Goal: Use online tool/utility: Use online tool/utility

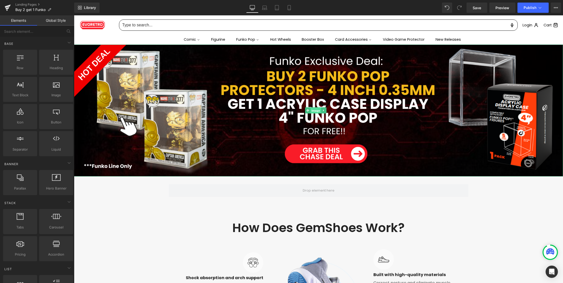
click at [314, 110] on span "Image" at bounding box center [316, 111] width 11 height 6
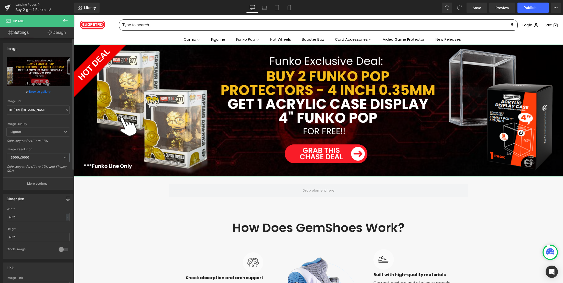
click at [66, 109] on icon at bounding box center [68, 110] width 4 height 4
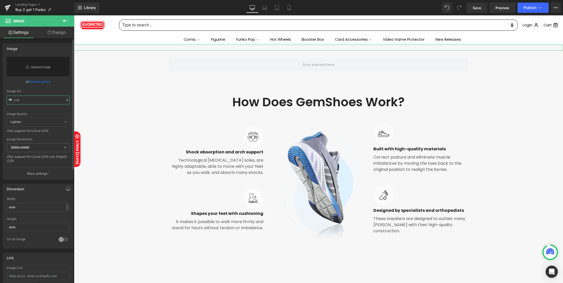
click at [26, 99] on input "text" at bounding box center [38, 100] width 63 height 9
paste input "https://cdn.shopify.com/s/files/1/0042/2795/6809/files/en-buy-2-get-1-desktop-L…"
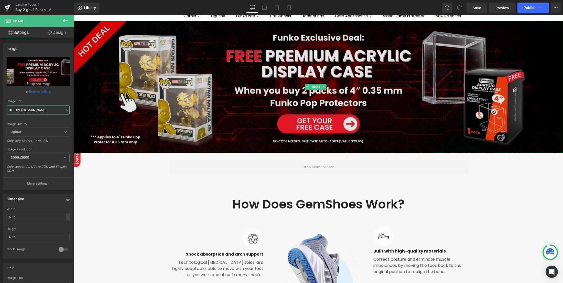
scroll to position [34, 0]
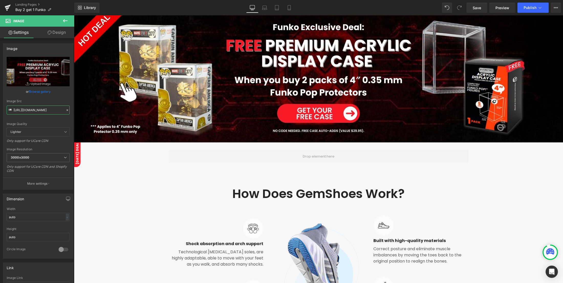
type input "https://cdn.shopify.com/s/files/1/0042/2795/6809/files/en-buy-2-get-1-desktop-L…"
click at [62, 22] on icon at bounding box center [65, 21] width 6 height 6
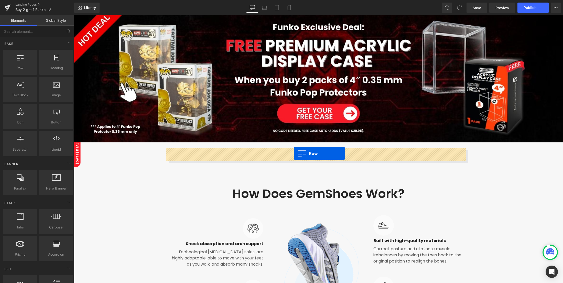
drag, startPoint x: 98, startPoint y: 80, endPoint x: 294, endPoint y: 153, distance: 209.5
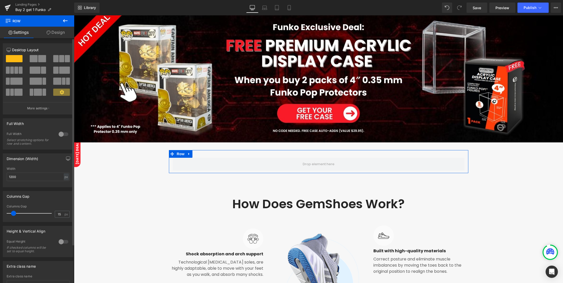
click at [62, 58] on button at bounding box center [61, 58] width 17 height 7
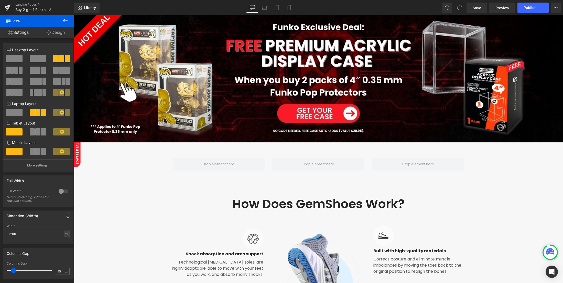
click at [65, 24] on icon at bounding box center [65, 21] width 6 height 6
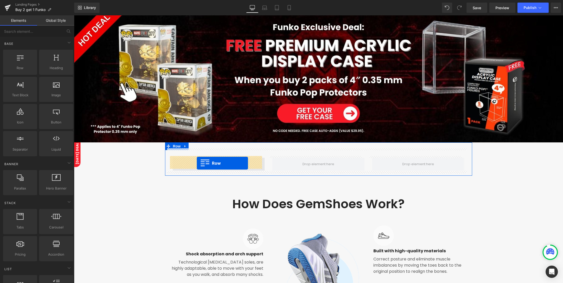
drag, startPoint x: 94, startPoint y: 81, endPoint x: 197, endPoint y: 163, distance: 131.5
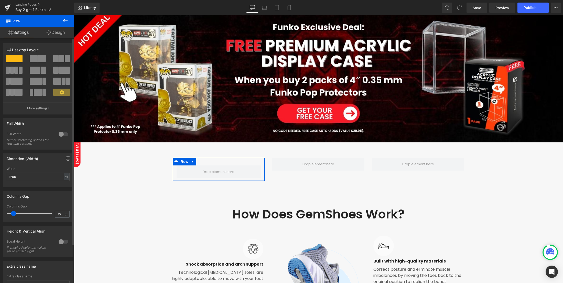
click at [42, 60] on span at bounding box center [42, 58] width 8 height 7
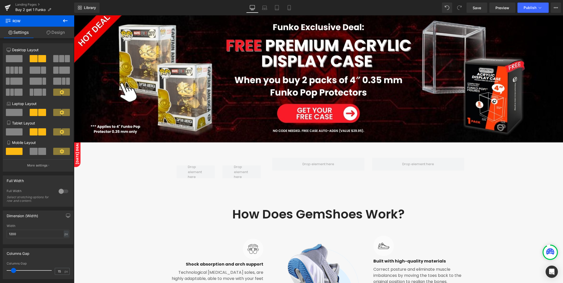
click at [64, 21] on icon at bounding box center [65, 20] width 5 height 3
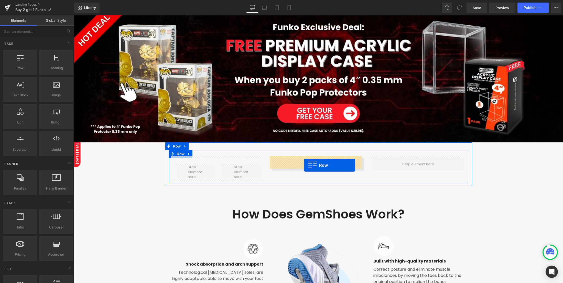
drag, startPoint x: 94, startPoint y: 79, endPoint x: 304, endPoint y: 165, distance: 226.7
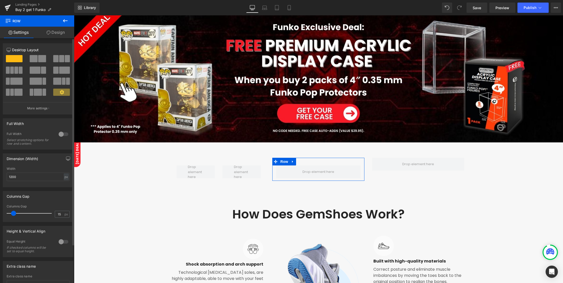
click at [32, 60] on span at bounding box center [34, 58] width 8 height 7
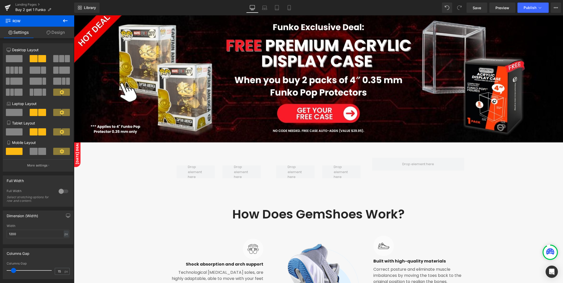
click at [66, 23] on icon at bounding box center [65, 21] width 6 height 6
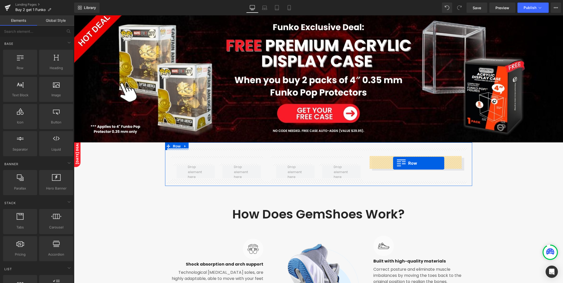
drag, startPoint x: 91, startPoint y: 79, endPoint x: 393, endPoint y: 163, distance: 313.9
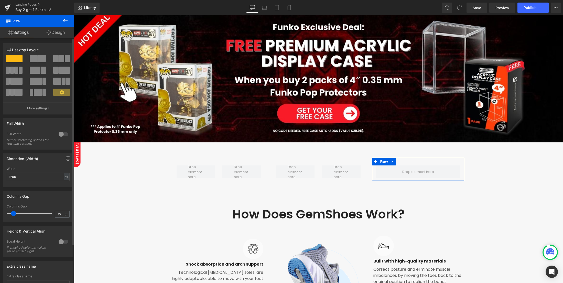
click at [40, 60] on span at bounding box center [42, 58] width 8 height 7
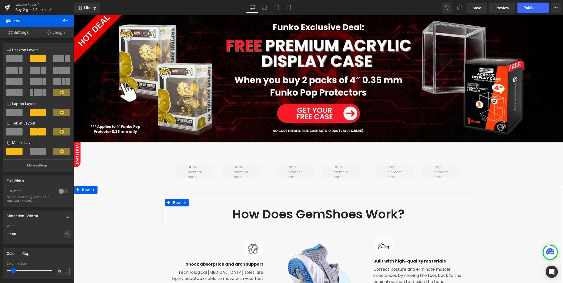
click at [189, 203] on div "How Does GemShoes Work? Heading Row" at bounding box center [318, 213] width 307 height 28
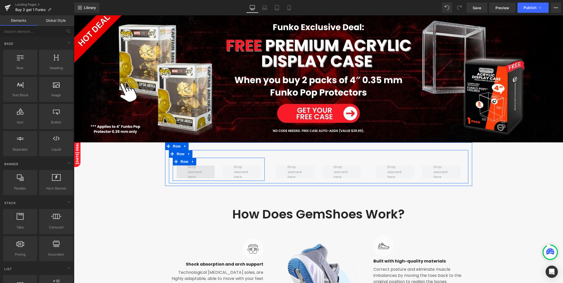
click at [189, 167] on span at bounding box center [195, 172] width 19 height 18
click at [190, 172] on span at bounding box center [195, 172] width 19 height 18
drag, startPoint x: 129, startPoint y: 109, endPoint x: 183, endPoint y: 169, distance: 80.7
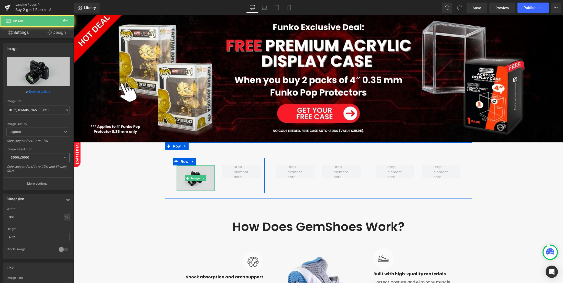
drag, startPoint x: 193, startPoint y: 175, endPoint x: 192, endPoint y: 172, distance: 3.3
click at [192, 173] on div "Image" at bounding box center [196, 177] width 38 height 25
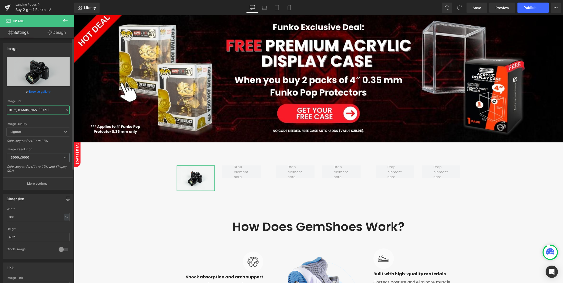
click at [65, 107] on input "//d1um8515vdn9kb.cloudfront.net/images/parallax.jpg" at bounding box center [38, 109] width 63 height 9
click at [67, 111] on icon at bounding box center [68, 110] width 2 height 2
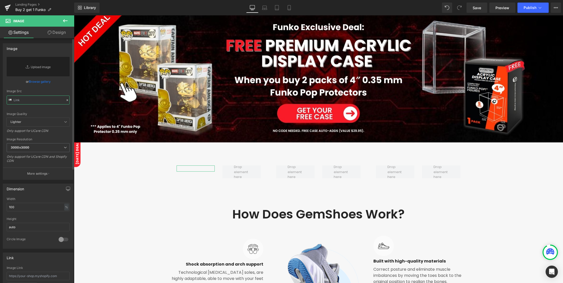
click at [45, 104] on input "text" at bounding box center [38, 100] width 63 height 9
paste input "https://cdn.shopify.com/s/files/1/0042/2795/6809/files/free_shipping_icon_9e6bb…"
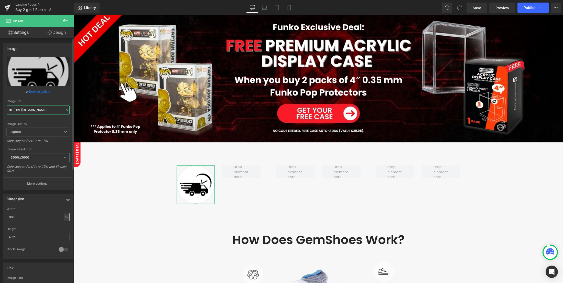
type input "https://cdn.shopify.com/s/files/1/0042/2795/6809/files/free_shipping_icon_9e6bb…"
click at [22, 217] on input "100" at bounding box center [38, 217] width 63 height 8
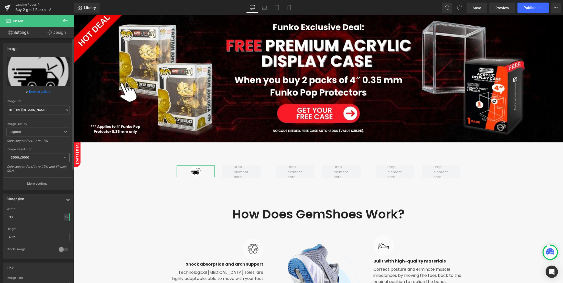
drag, startPoint x: 17, startPoint y: 216, endPoint x: 22, endPoint y: 214, distance: 5.3
click at [20, 215] on input "30" at bounding box center [38, 217] width 63 height 8
click at [22, 214] on input "30" at bounding box center [38, 217] width 63 height 8
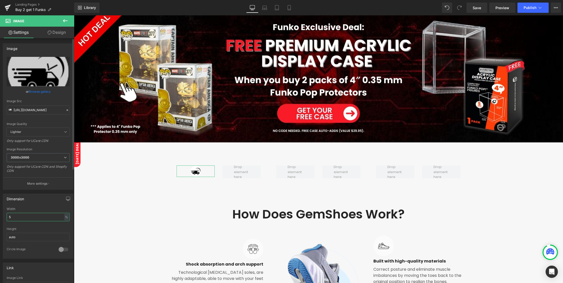
type input "50"
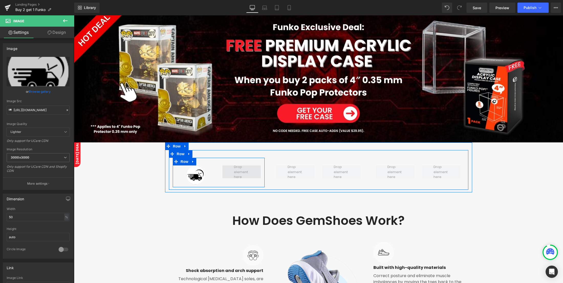
click at [229, 172] on span at bounding box center [242, 171] width 38 height 13
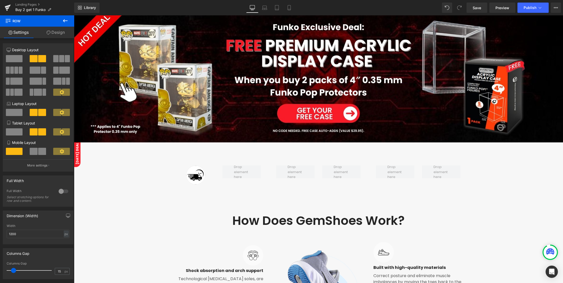
click at [66, 24] on icon at bounding box center [65, 21] width 6 height 6
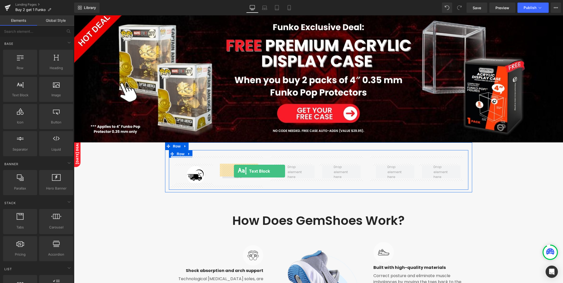
drag, startPoint x: 97, startPoint y: 105, endPoint x: 234, endPoint y: 171, distance: 152.1
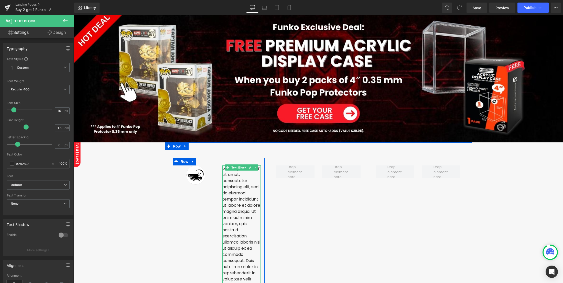
click at [240, 187] on p "Lorem ipsum dolor sit amet, consectetur adipiscing elit, sed do eiusmod tempor …" at bounding box center [242, 257] width 38 height 184
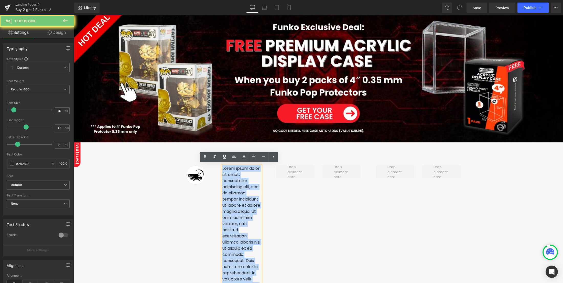
click at [240, 187] on p "Lorem ipsum dolor sit amet, consectetur adipiscing elit, sed do eiusmod tempor …" at bounding box center [242, 257] width 38 height 184
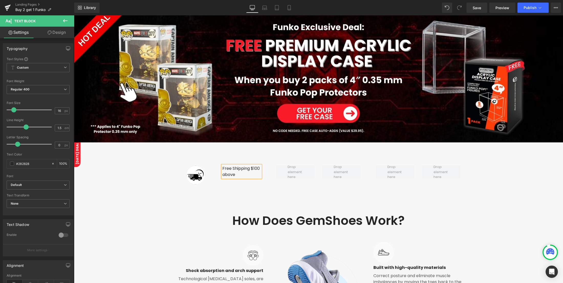
click at [234, 182] on div "Image Free Shipping $100 above Text Block Row" at bounding box center [219, 172] width 92 height 29
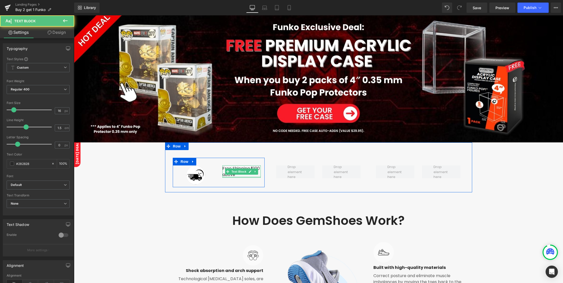
click at [226, 176] on div at bounding box center [242, 176] width 38 height 1
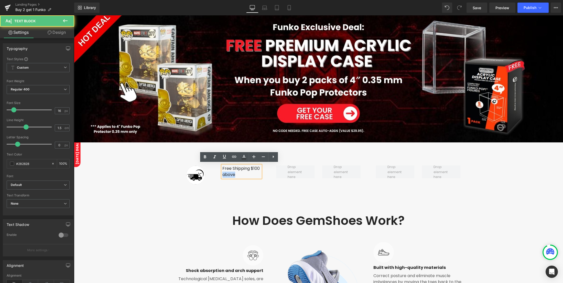
click at [226, 176] on p "Free Shipping $100 above" at bounding box center [242, 171] width 38 height 12
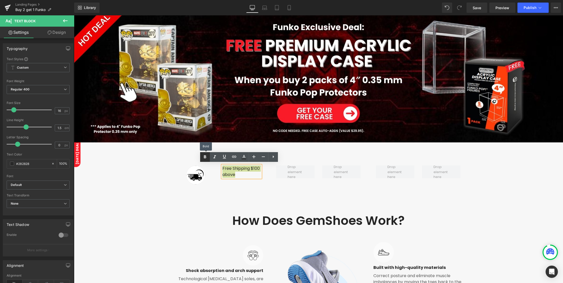
click at [205, 158] on icon at bounding box center [205, 157] width 6 height 6
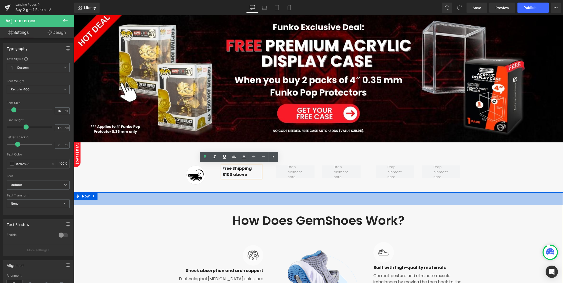
click at [235, 192] on div "50px" at bounding box center [318, 198] width 489 height 13
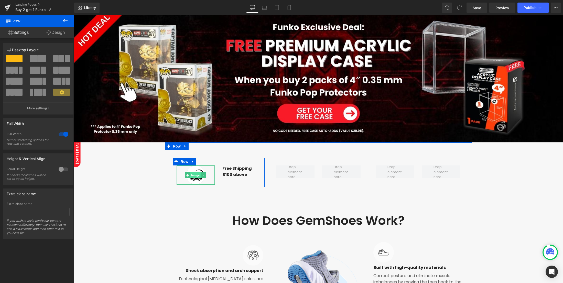
click at [194, 174] on span "Image" at bounding box center [196, 175] width 11 height 6
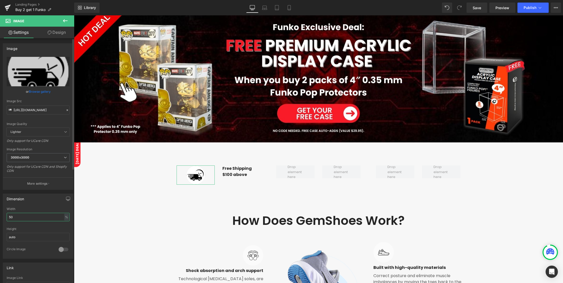
click at [25, 214] on input "50" at bounding box center [38, 217] width 63 height 8
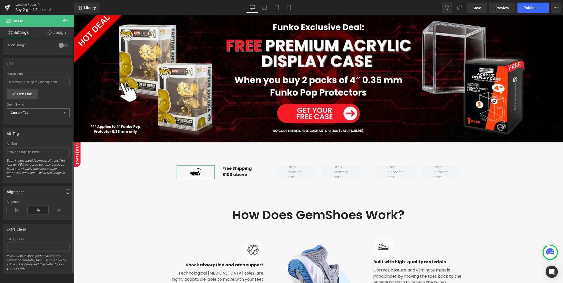
scroll to position [205, 0]
type input "35"
click at [56, 210] on icon at bounding box center [59, 209] width 21 height 8
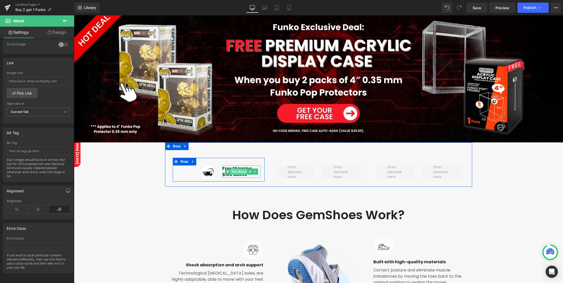
click at [231, 171] on span "Text Block" at bounding box center [239, 171] width 17 height 6
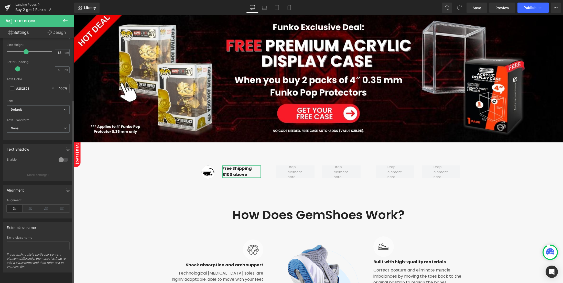
scroll to position [81, 0]
click at [14, 205] on icon at bounding box center [15, 209] width 16 height 8
click at [66, 19] on icon at bounding box center [65, 21] width 6 height 6
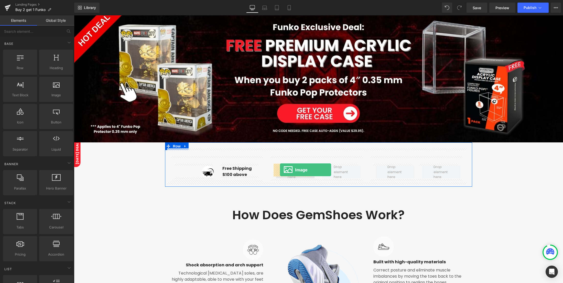
drag, startPoint x: 128, startPoint y: 108, endPoint x: 280, endPoint y: 170, distance: 164.6
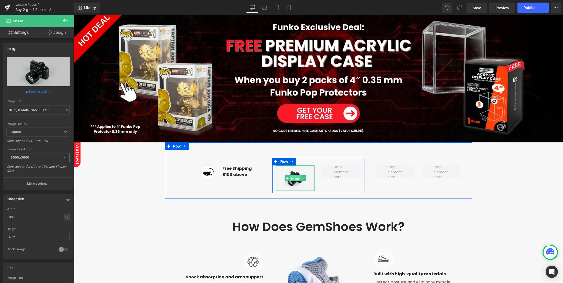
click at [294, 177] on span "Image" at bounding box center [295, 178] width 11 height 6
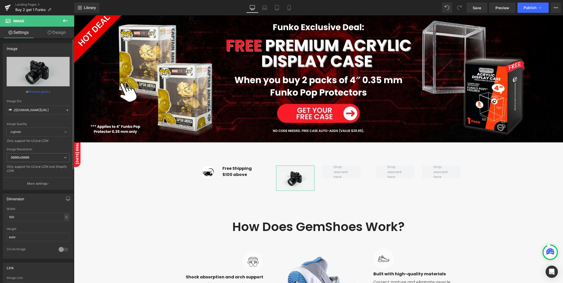
click at [66, 110] on icon at bounding box center [68, 110] width 4 height 4
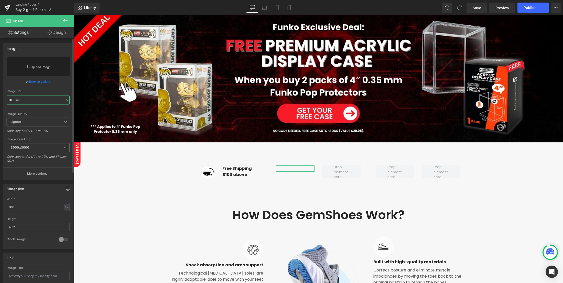
click at [36, 104] on input "text" at bounding box center [38, 100] width 63 height 9
paste input "https://cdn.shopify.com/s/files/1/0042/2795/6809/files/card.png?v=1758892231"
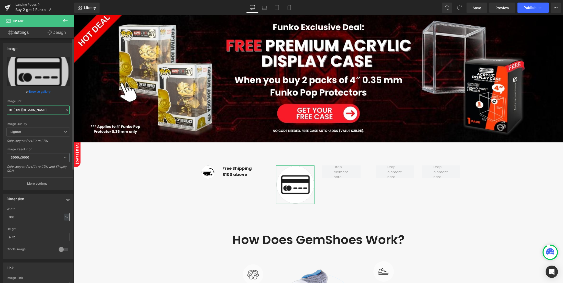
type input "https://cdn.shopify.com/s/files/1/0042/2795/6809/files/card_3000x3000.png?v=175…"
click at [39, 220] on input "100" at bounding box center [38, 217] width 63 height 8
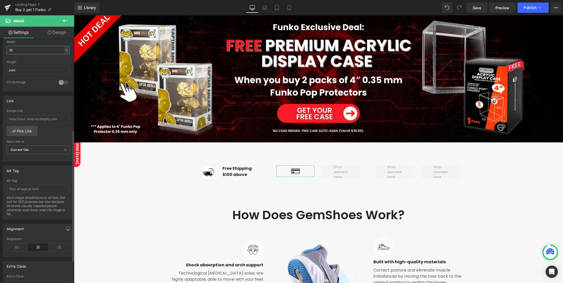
scroll to position [171, 0]
type input "30"
click at [51, 244] on icon at bounding box center [59, 244] width 21 height 8
click at [64, 20] on icon at bounding box center [65, 20] width 5 height 3
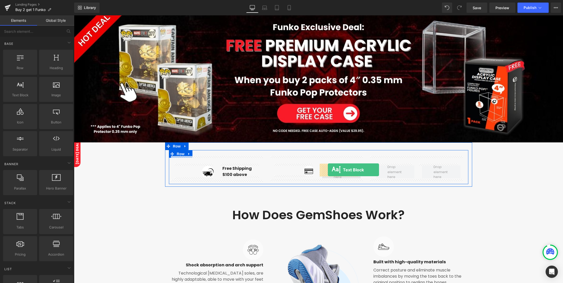
drag, startPoint x: 97, startPoint y: 106, endPoint x: 328, endPoint y: 170, distance: 239.9
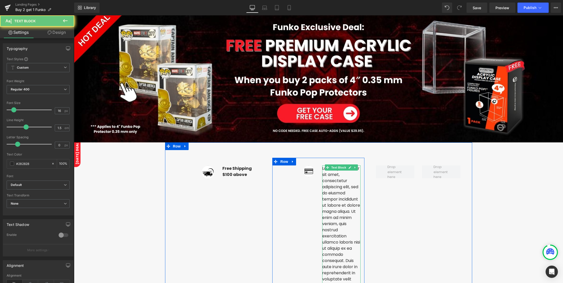
click at [330, 186] on p "Lorem ipsum dolor sit amet, consectetur adipiscing elit, sed do eiusmod tempor …" at bounding box center [341, 257] width 38 height 184
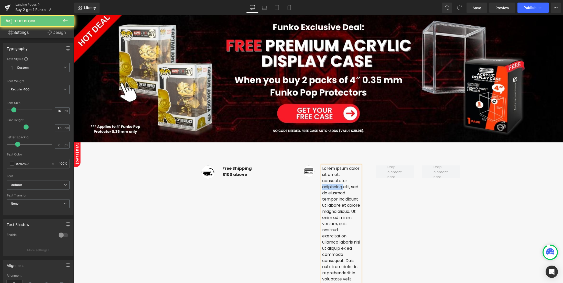
click at [330, 186] on p "Lorem ipsum dolor sit amet, consectetur adipiscing elit, sed do eiusmod tempor …" at bounding box center [341, 257] width 38 height 184
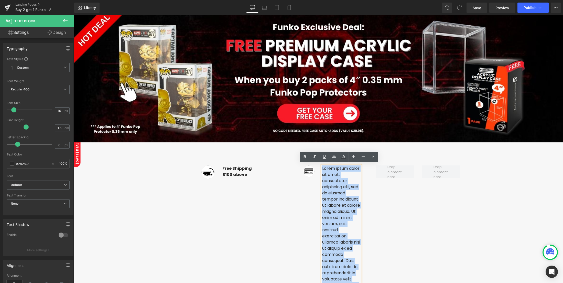
click at [330, 186] on p "Lorem ipsum dolor sit amet, consectetur adipiscing elit, sed do eiusmod tempor …" at bounding box center [341, 257] width 38 height 184
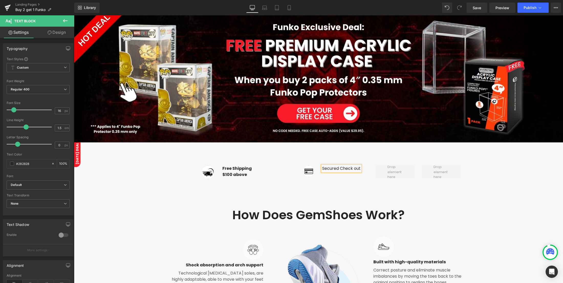
drag, startPoint x: 331, startPoint y: 175, endPoint x: 319, endPoint y: 165, distance: 15.5
click at [322, 165] on div "Secured Check out" at bounding box center [341, 168] width 38 height 6
drag, startPoint x: 327, startPoint y: 171, endPoint x: 321, endPoint y: 164, distance: 9.6
click at [322, 165] on p "Secured Check out" at bounding box center [341, 168] width 38 height 6
click at [302, 158] on icon at bounding box center [305, 157] width 6 height 6
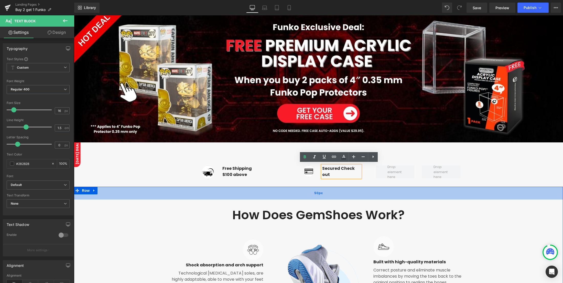
click at [323, 193] on div "50px" at bounding box center [318, 193] width 489 height 13
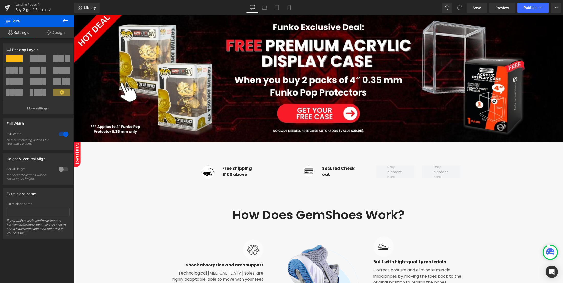
click at [68, 19] on icon at bounding box center [65, 21] width 6 height 6
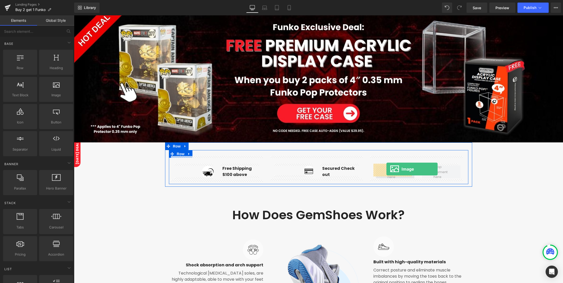
drag, startPoint x: 114, startPoint y: 106, endPoint x: 387, endPoint y: 169, distance: 279.9
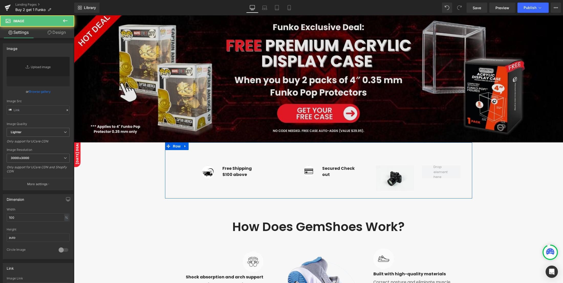
type input "//d1um8515vdn9kb.cloudfront.net/images/parallax.jpg"
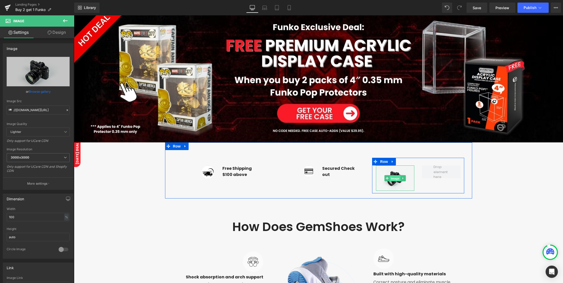
click at [390, 175] on span "Image" at bounding box center [395, 178] width 11 height 6
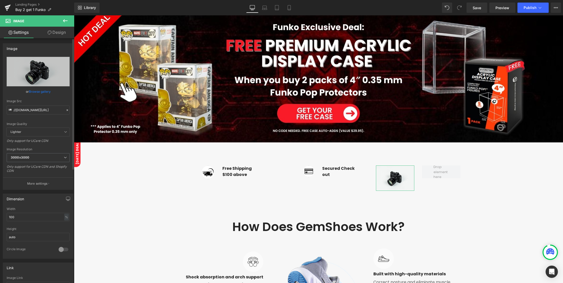
click at [66, 111] on icon at bounding box center [68, 110] width 4 height 4
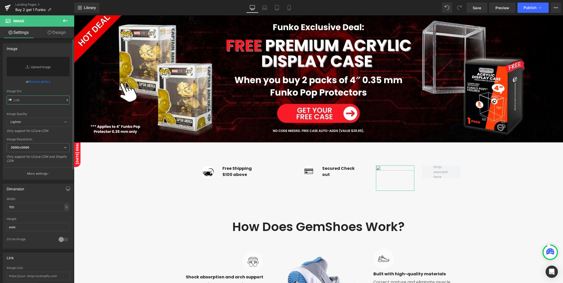
click at [35, 103] on input "text" at bounding box center [38, 100] width 63 height 9
paste input "https://cdn.shopify.com/s/files/1/0042/2795/6809/files/trusted.png?v=1758892230"
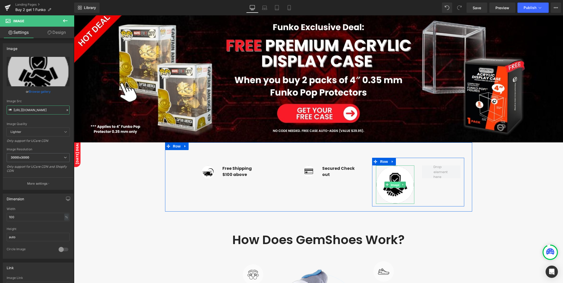
click at [395, 182] on span "Image" at bounding box center [395, 185] width 11 height 6
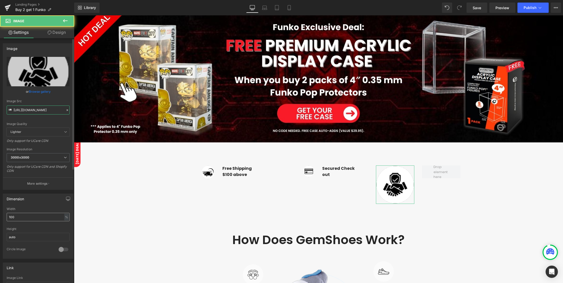
type input "https://cdn.shopify.com/s/files/1/0042/2795/6809/files/trusted_3000x3000.png?v=…"
click at [38, 215] on input "100" at bounding box center [38, 217] width 63 height 8
type input "35"
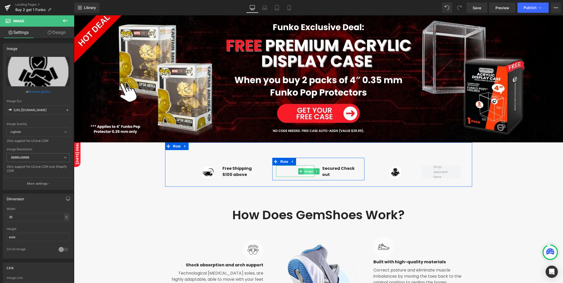
click at [306, 171] on span "Image" at bounding box center [309, 171] width 11 height 6
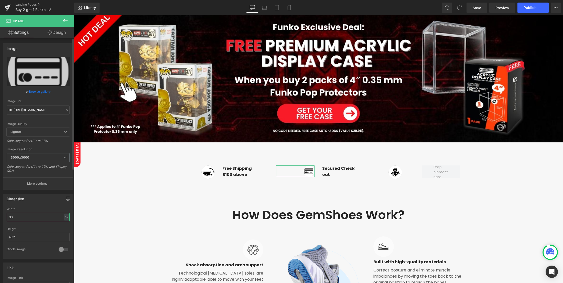
click at [35, 216] on input "30" at bounding box center [38, 217] width 63 height 8
type input "35"
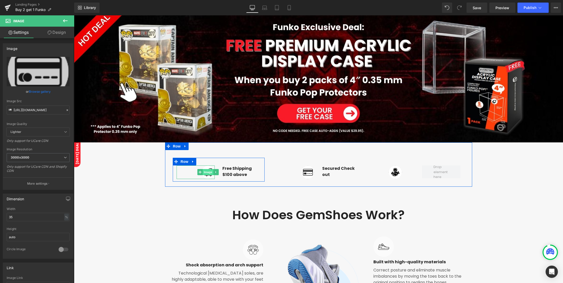
click at [203, 169] on span "Image" at bounding box center [208, 172] width 11 height 6
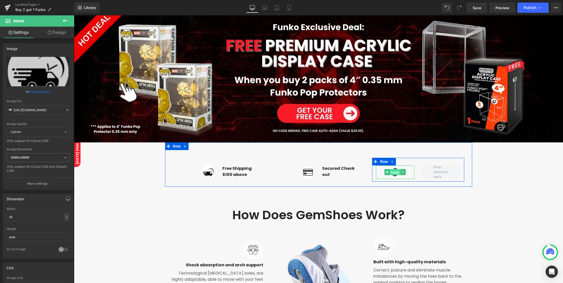
click at [393, 172] on span "Image" at bounding box center [395, 172] width 11 height 6
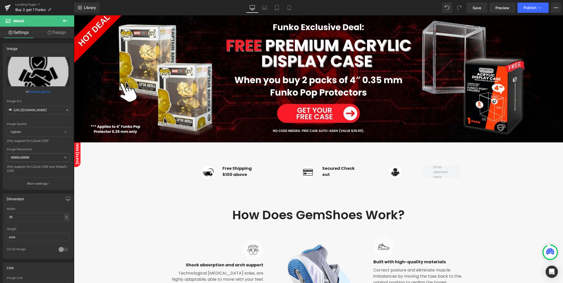
click at [65, 21] on icon at bounding box center [65, 21] width 6 height 6
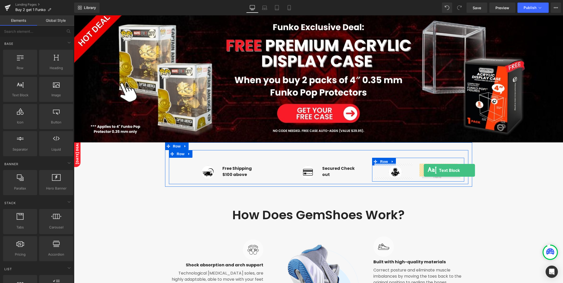
drag, startPoint x: 96, startPoint y: 104, endPoint x: 424, endPoint y: 170, distance: 335.2
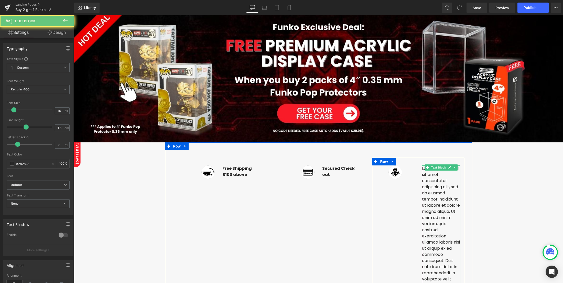
click at [425, 172] on p "Lorem ipsum dolor sit amet, consectetur adipiscing elit, sed do eiusmod tempor …" at bounding box center [441, 257] width 38 height 184
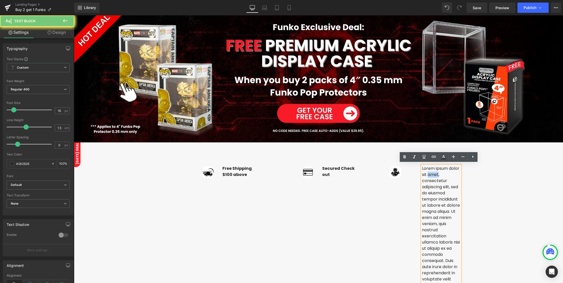
click at [425, 172] on p "Lorem ipsum dolor sit amet, consectetur adipiscing elit, sed do eiusmod tempor …" at bounding box center [441, 257] width 38 height 184
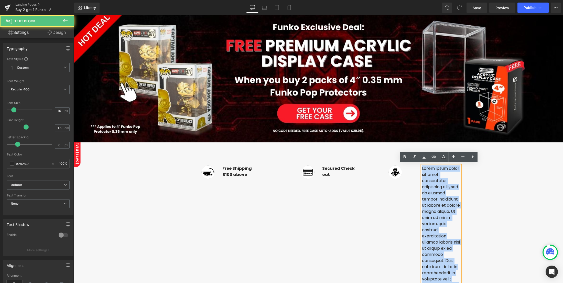
click at [425, 172] on p "Lorem ipsum dolor sit amet, consectetur adipiscing elit, sed do eiusmod tempor …" at bounding box center [441, 257] width 38 height 184
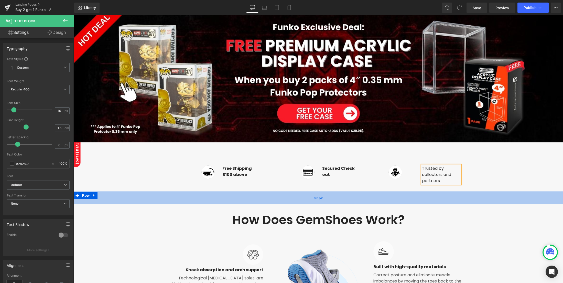
drag, startPoint x: 460, startPoint y: 193, endPoint x: 453, endPoint y: 191, distance: 7.6
click at [460, 193] on div "50px" at bounding box center [318, 198] width 489 height 13
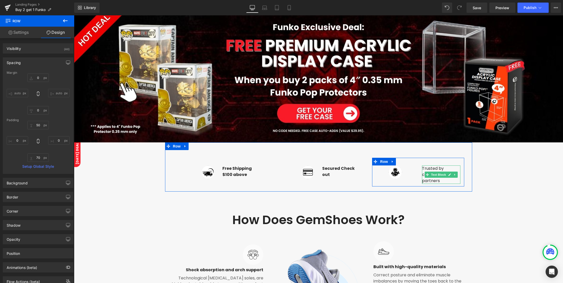
click at [422, 178] on p "Trusted by collectors and partners" at bounding box center [441, 174] width 38 height 18
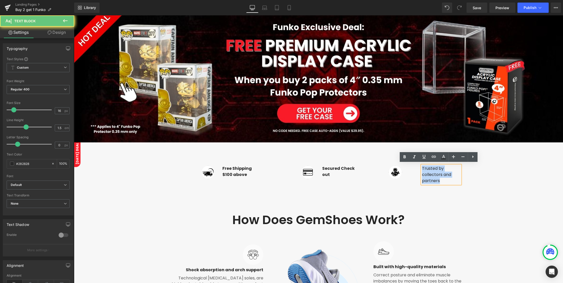
click at [422, 178] on p "Trusted by collectors and partners" at bounding box center [441, 174] width 38 height 18
click at [74, 15] on div "50px" at bounding box center [74, 15] width 0 height 0
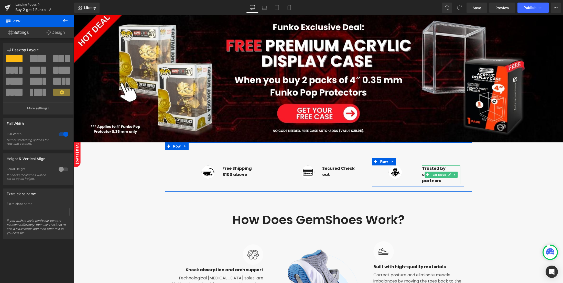
click at [448, 178] on p "Trusted by collectors and partners" at bounding box center [441, 174] width 38 height 18
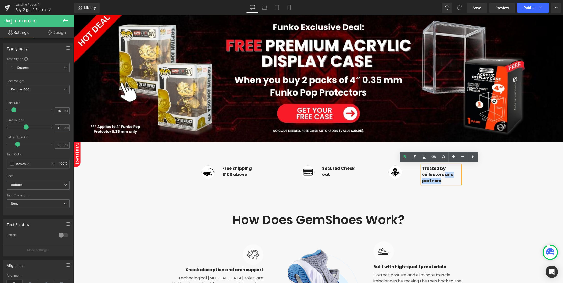
drag, startPoint x: 447, startPoint y: 179, endPoint x: 442, endPoint y: 171, distance: 9.1
click at [442, 171] on p "Trusted by collectors and partners" at bounding box center [441, 174] width 38 height 18
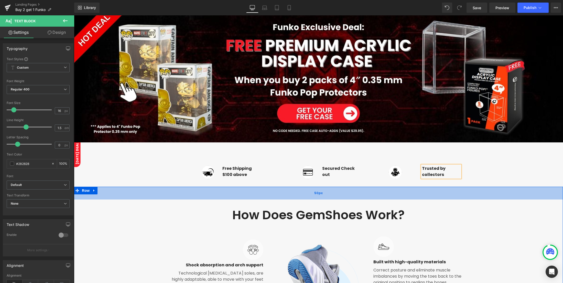
click at [441, 197] on div "50px" at bounding box center [318, 193] width 489 height 13
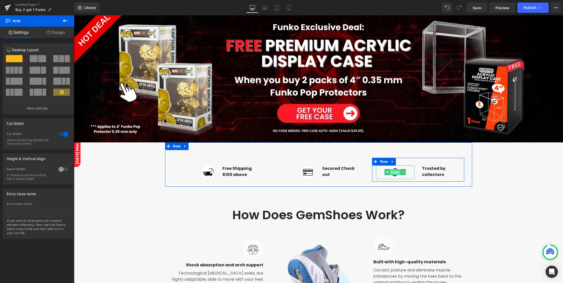
click at [390, 169] on span "Image" at bounding box center [395, 172] width 11 height 6
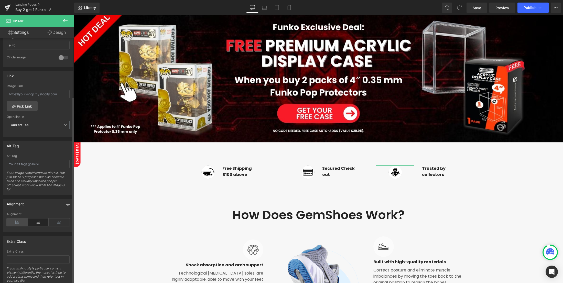
scroll to position [213, 0]
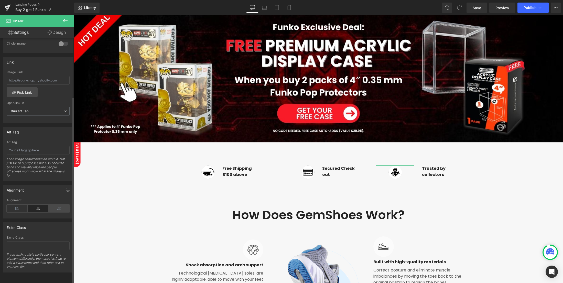
click at [49, 205] on icon at bounding box center [59, 209] width 21 height 8
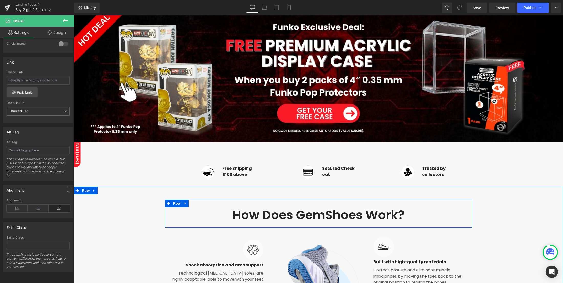
scroll to position [68, 0]
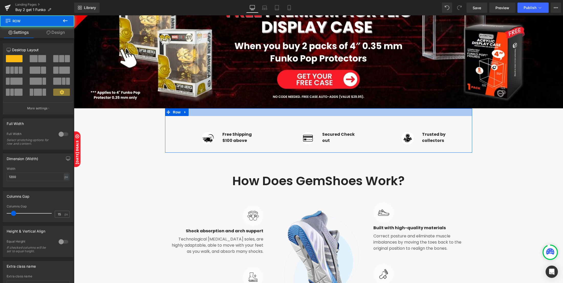
click at [301, 112] on div at bounding box center [318, 112] width 307 height 8
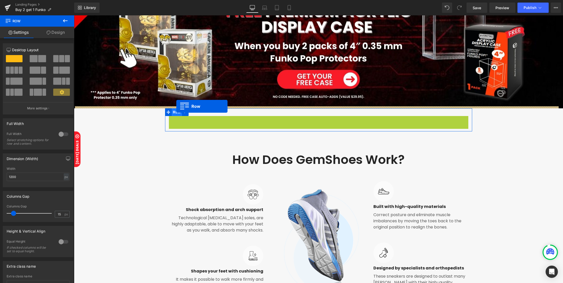
drag, startPoint x: 176, startPoint y: 117, endPoint x: 176, endPoint y: 107, distance: 10.8
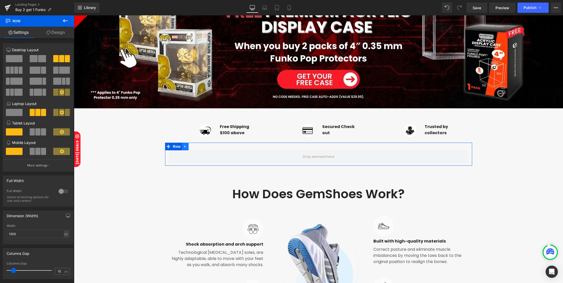
click at [184, 145] on icon at bounding box center [186, 147] width 4 height 4
click at [197, 145] on icon at bounding box center [199, 147] width 4 height 4
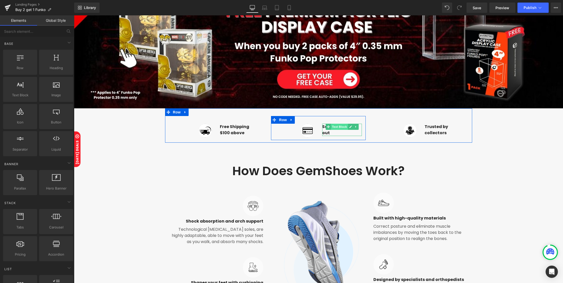
click at [333, 126] on div "Image Secured Check out Text Block Row" at bounding box center [318, 128] width 95 height 24
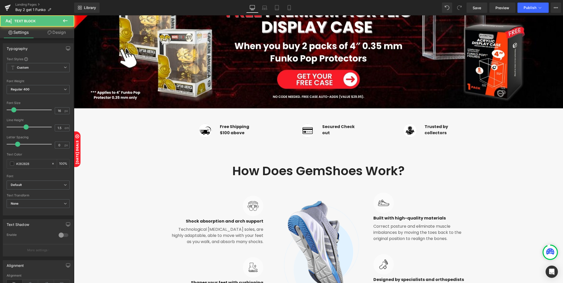
scroll to position [102, 0]
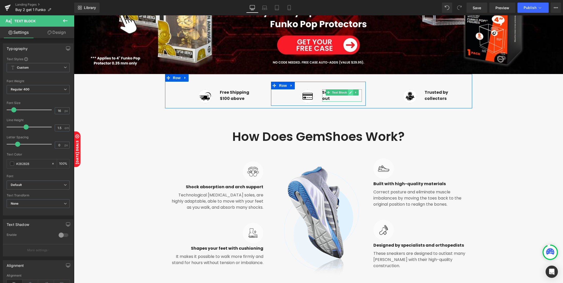
click at [350, 92] on icon at bounding box center [351, 92] width 3 height 3
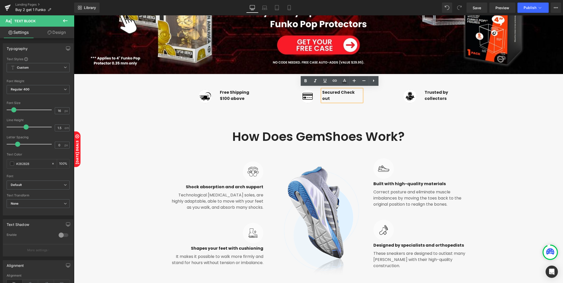
click at [347, 92] on strong "Secured Check out" at bounding box center [338, 95] width 33 height 12
click at [337, 92] on strong "Secured Check out" at bounding box center [338, 95] width 33 height 12
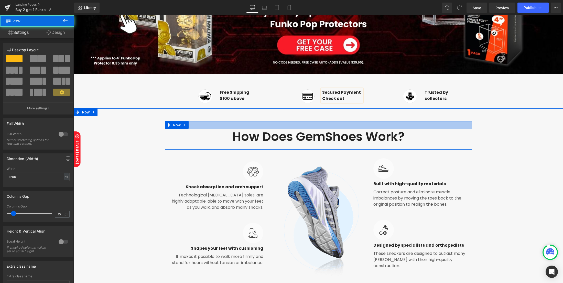
click at [357, 124] on div at bounding box center [318, 125] width 307 height 8
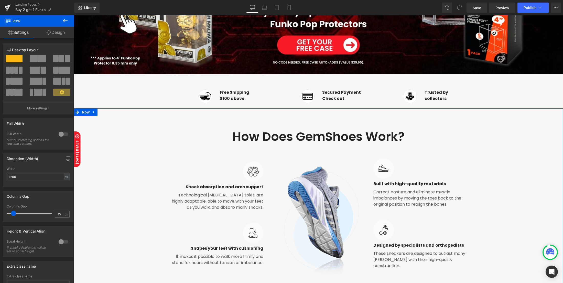
click at [499, 140] on div "How Does GemShoes Work? Heading Row Image Image Shock absorption and arch suppo…" at bounding box center [318, 202] width 489 height 163
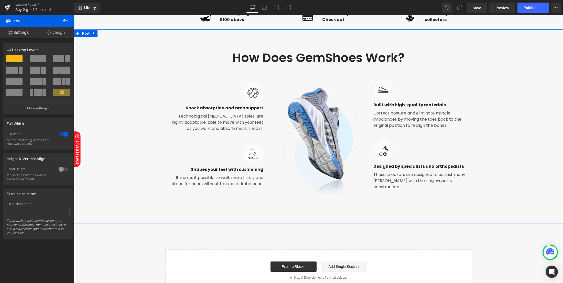
scroll to position [171, 0]
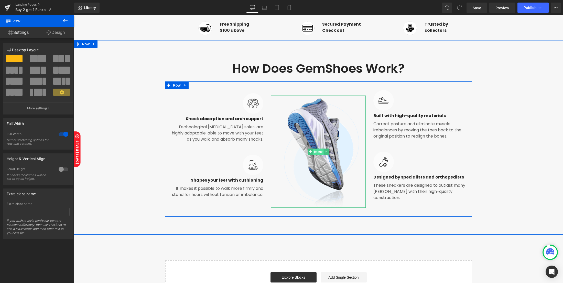
click at [317, 151] on span "Image" at bounding box center [318, 152] width 11 height 6
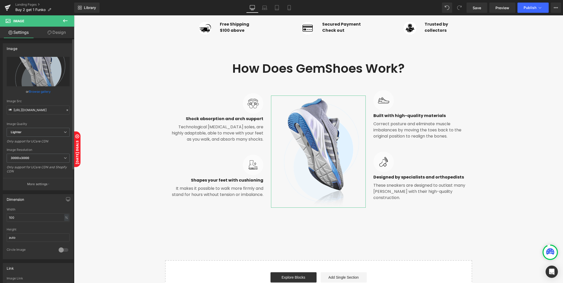
click at [65, 112] on div at bounding box center [67, 110] width 5 height 6
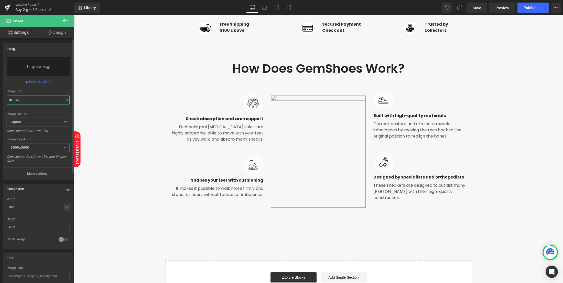
click at [34, 101] on input "text" at bounding box center [38, 100] width 63 height 9
paste input "https://cdn.shopify.com/s/files/1/0042/2795/6809/files/funko_packaging_side_by_…"
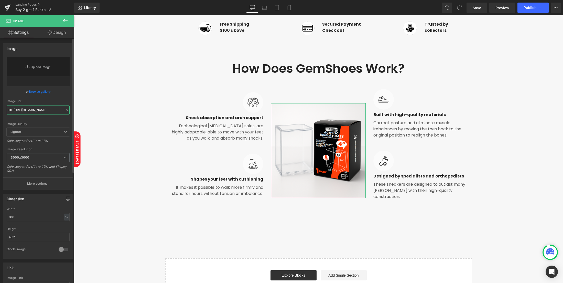
type input "https://cdn.shopify.com/s/files/1/0042/2795/6809/files/funko_packaging_side_by_…"
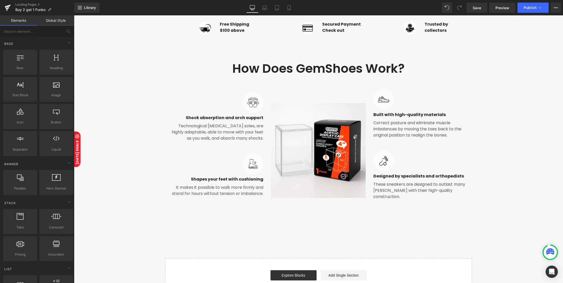
scroll to position [0, 0]
click at [233, 238] on div "Image Image Free Shipping $100 above Text Block Row Image Secured Payment Check…" at bounding box center [318, 87] width 489 height 426
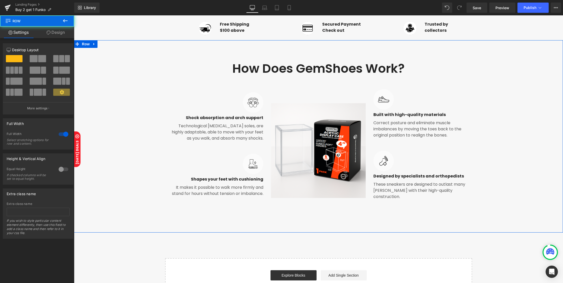
click at [133, 104] on div "How Does GemShoes Work? Heading Row Image Image Shock absorption and arch suppo…" at bounding box center [318, 133] width 489 height 161
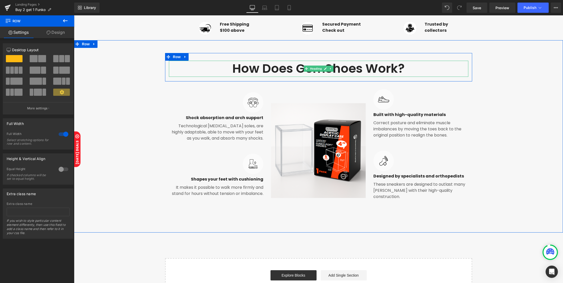
click at [321, 70] on h2 "How Does GemShoes Work?" at bounding box center [319, 69] width 300 height 16
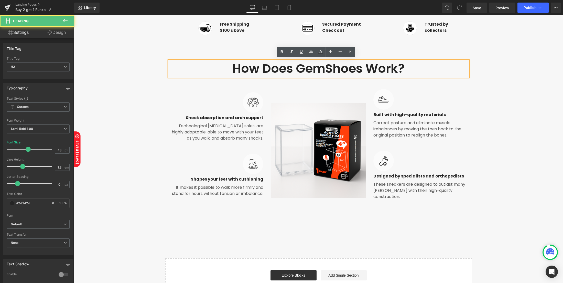
click at [347, 70] on h2 "How Does GemShoes Work?" at bounding box center [319, 69] width 300 height 16
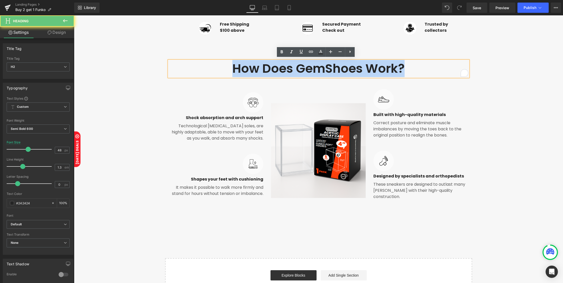
paste div "To enrich screen reader interactions, please activate Accessibility in Grammarl…"
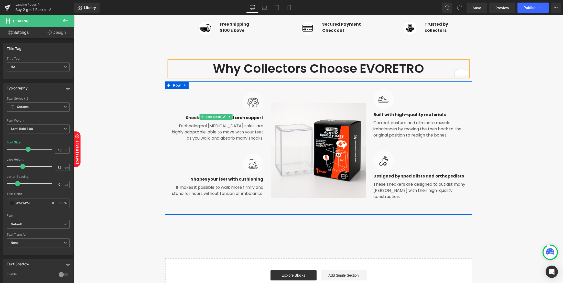
click at [238, 115] on p "Shock absorption and arch support" at bounding box center [216, 118] width 95 height 6
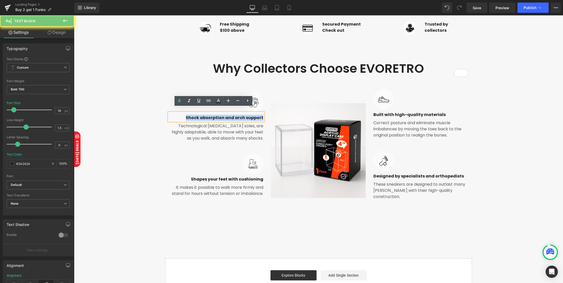
click at [238, 115] on p "Shock absorption and arch support" at bounding box center [216, 118] width 95 height 6
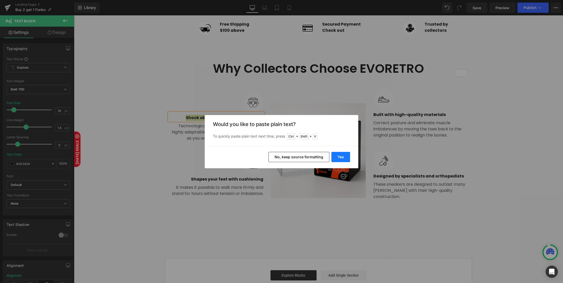
drag, startPoint x: 343, startPoint y: 155, endPoint x: 267, endPoint y: 139, distance: 77.9
click at [343, 155] on button "Yes" at bounding box center [341, 157] width 19 height 10
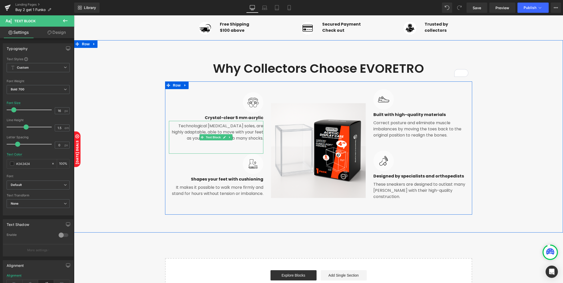
click at [238, 127] on p "Technological memory foam soles, are highly adaptable, able to move with your f…" at bounding box center [216, 132] width 95 height 18
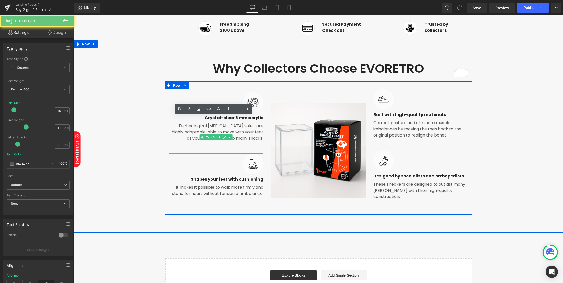
click at [238, 127] on p "Technological memory foam soles, are highly adaptable, able to move with your f…" at bounding box center [216, 132] width 95 height 18
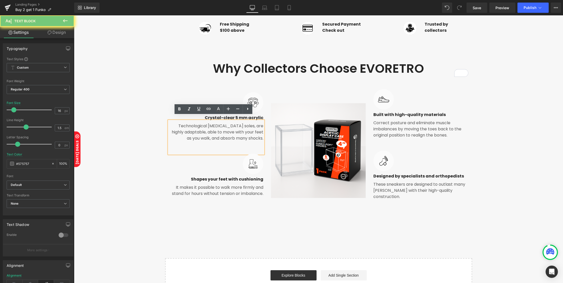
click at [238, 127] on p "Technological memory foam soles, are highly adaptable, able to move with your f…" at bounding box center [216, 132] width 95 height 18
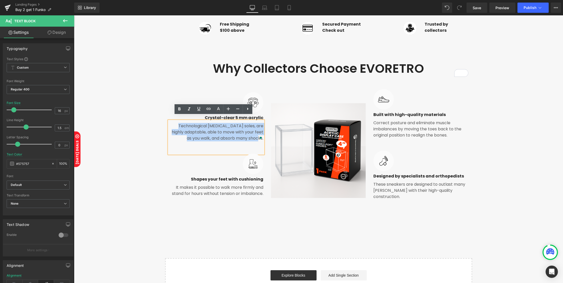
paste div "To enrich screen reader interactions, please activate Accessibility in Grammarl…"
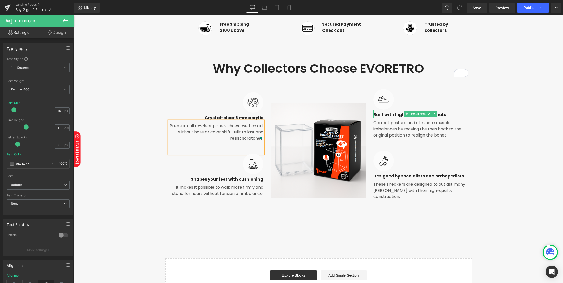
click at [382, 113] on p "Built with high-quality materials" at bounding box center [421, 115] width 95 height 6
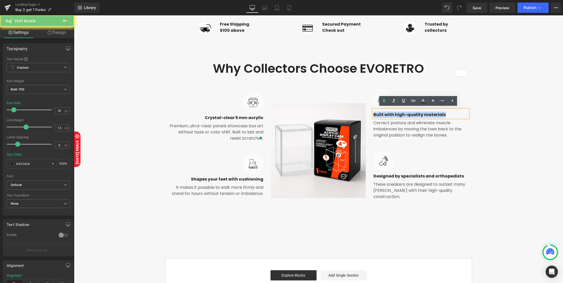
click at [382, 113] on p "Built with high-quality materials" at bounding box center [421, 115] width 95 height 6
paste div
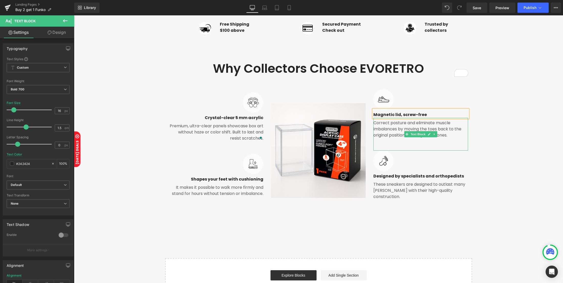
click at [437, 127] on p "Correct posture and eliminate muscle imbalances by moving the toes back to the …" at bounding box center [421, 129] width 95 height 18
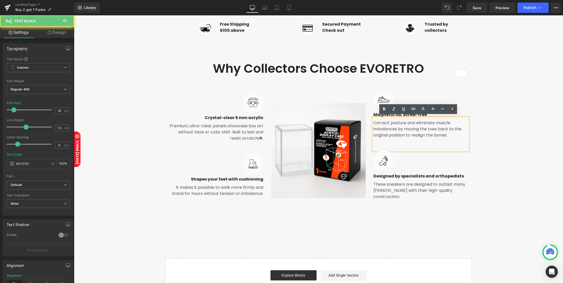
click at [437, 127] on p "Correct posture and eliminate muscle imbalances by moving the toes back to the …" at bounding box center [421, 129] width 95 height 18
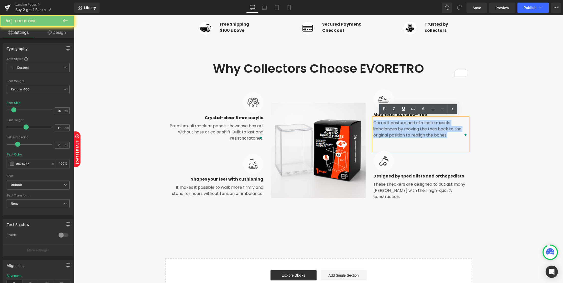
paste div "To enrich screen reader interactions, please activate Accessibility in Grammarl…"
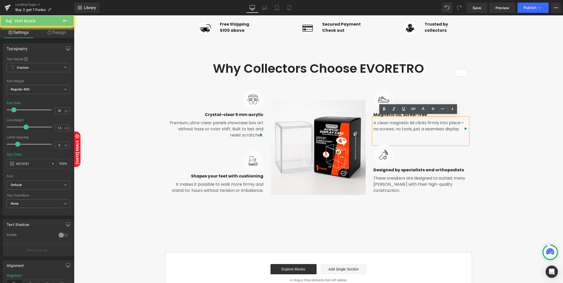
scroll to position [174, 0]
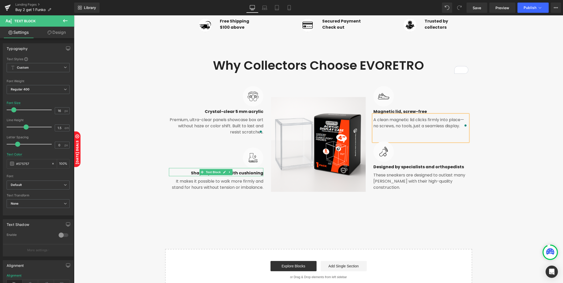
click at [237, 171] on p "Shapes your feet with cushioning" at bounding box center [216, 173] width 95 height 6
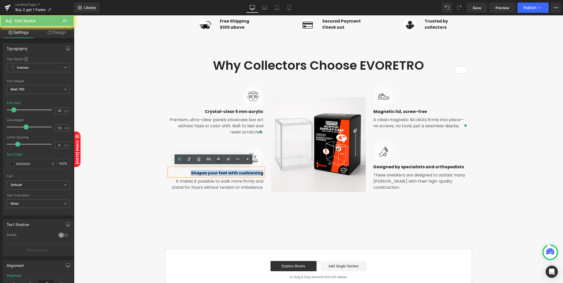
click at [237, 171] on p "Shapes your feet with cushioning" at bounding box center [216, 173] width 95 height 6
paste div
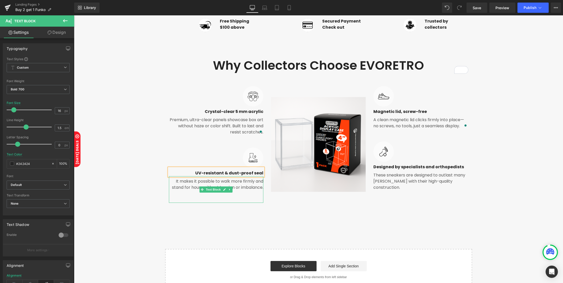
click at [194, 183] on p "It makes it possible to walk more firmly and stand for hours without tension or…" at bounding box center [216, 184] width 95 height 12
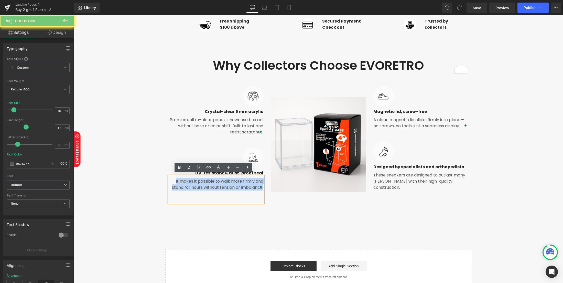
paste div "To enrich screen reader interactions, please activate Accessibility in Grammarl…"
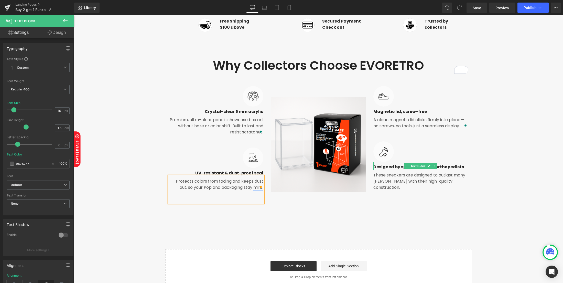
click at [398, 167] on p "Designed by specialists and orthopedists" at bounding box center [421, 167] width 95 height 6
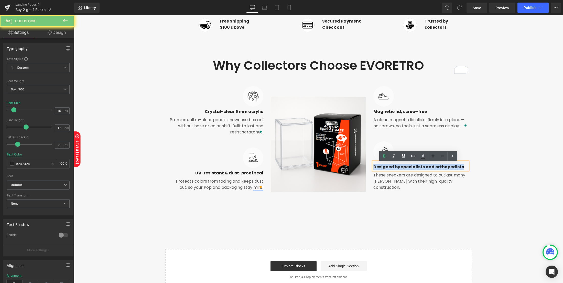
click at [398, 167] on p "Designed by specialists and orthopedists" at bounding box center [421, 167] width 95 height 6
paste div
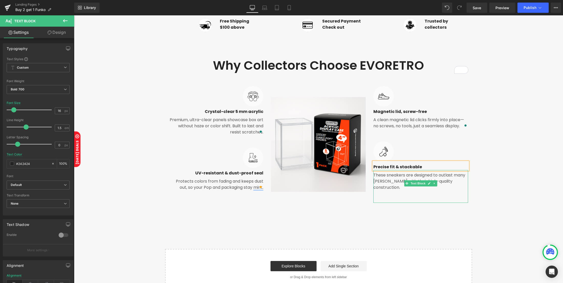
click at [375, 180] on p "These sneakers are designed to outlast many summers with their high-quality con…" at bounding box center [421, 181] width 95 height 18
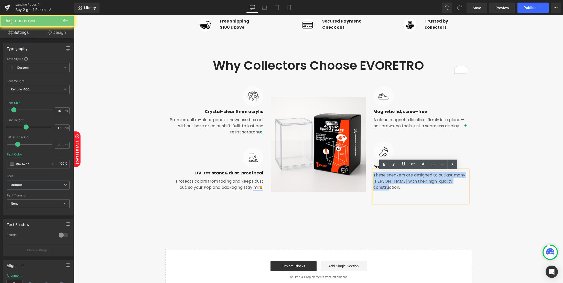
click at [375, 180] on p "These sneakers are designed to outlast many summers with their high-quality con…" at bounding box center [421, 181] width 95 height 18
paste div
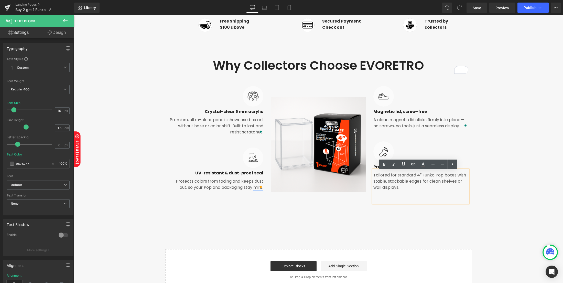
scroll to position [171, 0]
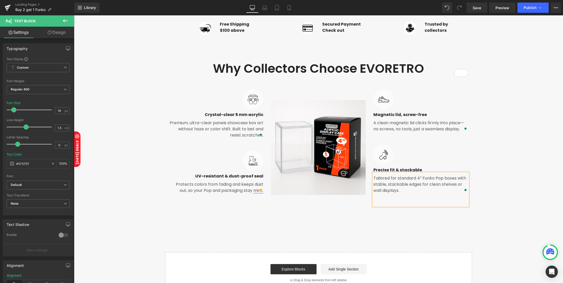
click at [493, 179] on div "Why Collectors Choose EVORETRO Heading Row Image Image Crystal-clear 5 mm acryl…" at bounding box center [318, 130] width 489 height 155
